Goal: Task Accomplishment & Management: Complete application form

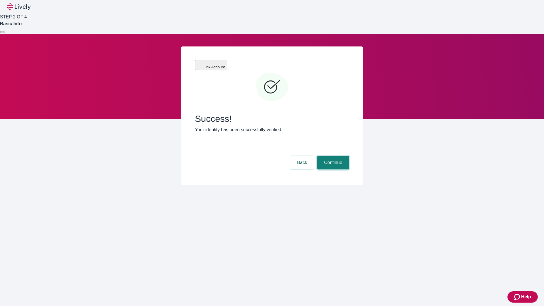
click at [332, 156] on button "Continue" at bounding box center [333, 163] width 32 height 14
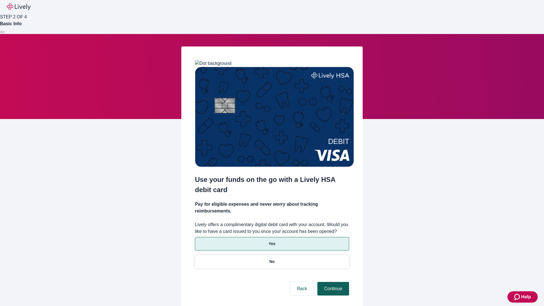
click at [271, 241] on p "Yes" at bounding box center [271, 244] width 7 height 6
click at [332, 282] on button "Continue" at bounding box center [333, 289] width 32 height 14
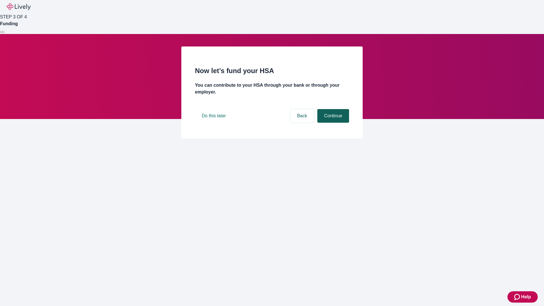
click at [332, 123] on button "Continue" at bounding box center [333, 116] width 32 height 14
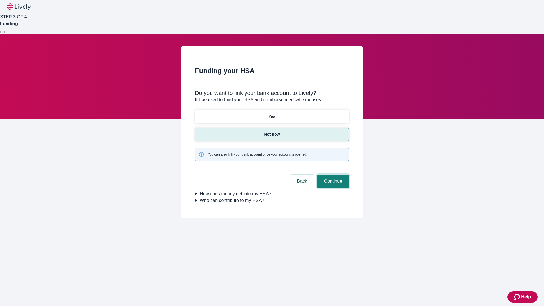
click at [332, 174] on button "Continue" at bounding box center [333, 181] width 32 height 14
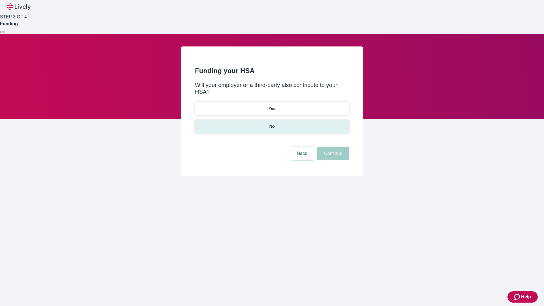
click at [271, 123] on p "No" at bounding box center [271, 126] width 5 height 6
click at [332, 147] on button "Continue" at bounding box center [333, 154] width 32 height 14
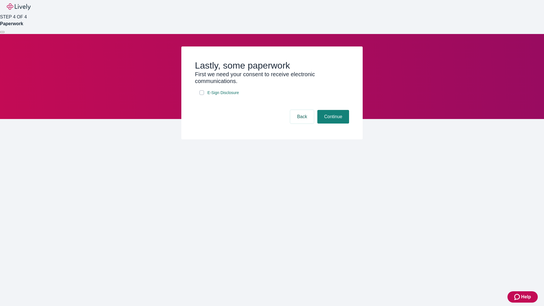
click at [202, 95] on input "E-Sign Disclosure" at bounding box center [201, 92] width 5 height 5
checkbox input "true"
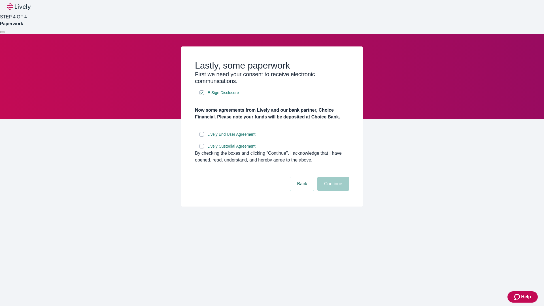
click at [202, 136] on input "Lively End User Agreement" at bounding box center [201, 134] width 5 height 5
checkbox input "true"
click at [202, 148] on input "Lively Custodial Agreement" at bounding box center [201, 146] width 5 height 5
checkbox input "true"
click at [332, 191] on button "Continue" at bounding box center [333, 184] width 32 height 14
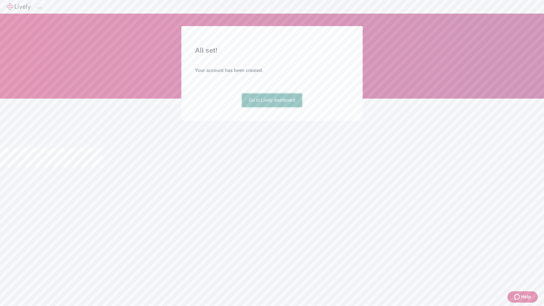
click at [271, 107] on link "Go to Lively dashboard" at bounding box center [272, 100] width 60 height 14
